Goal: Find specific page/section: Find specific page/section

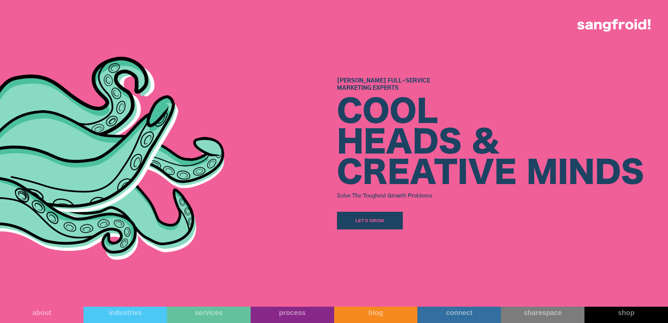
scroll to position [258, 0]
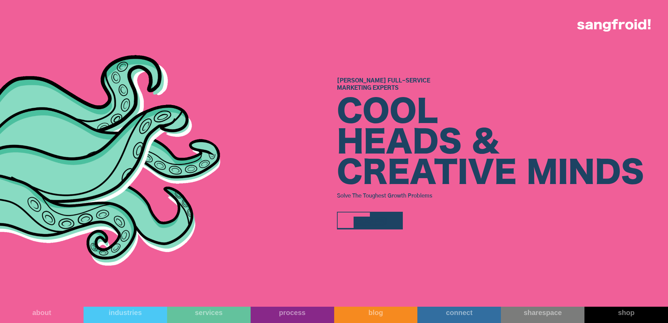
click at [364, 219] on div "Let's Grow" at bounding box center [369, 220] width 29 height 7
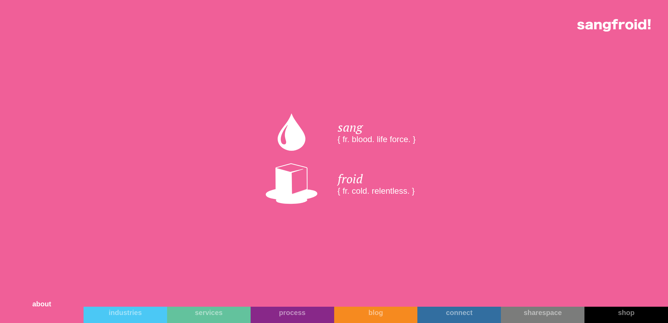
click at [59, 313] on link "about" at bounding box center [42, 308] width 84 height 29
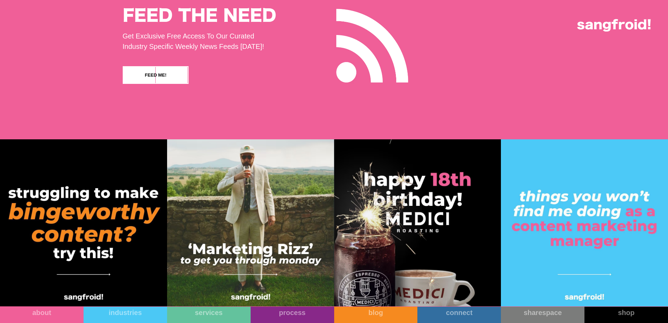
scroll to position [6967, 0]
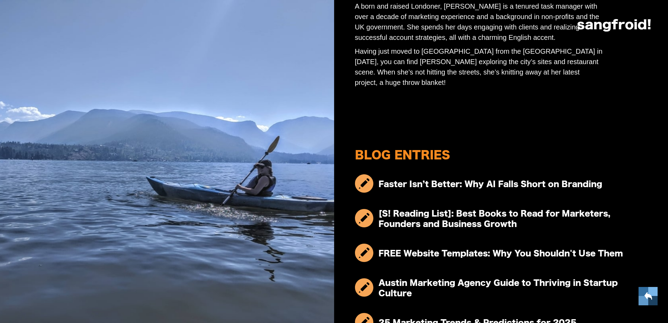
scroll to position [214, 0]
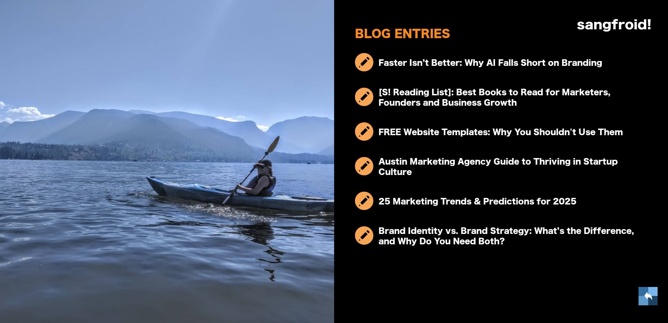
click at [642, 293] on img at bounding box center [647, 296] width 19 height 18
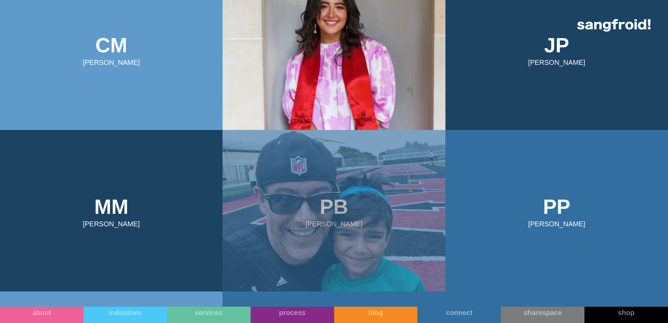
scroll to position [357, 0]
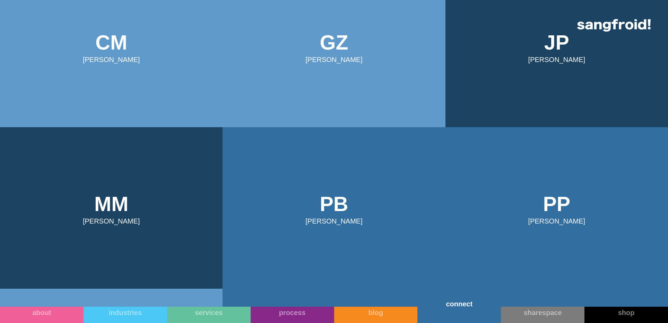
click at [460, 311] on link "connect" at bounding box center [459, 308] width 84 height 29
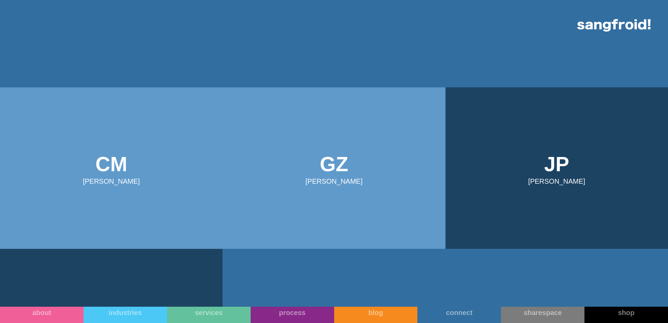
scroll to position [208, 0]
